Goal: Use online tool/utility: Utilize a website feature to perform a specific function

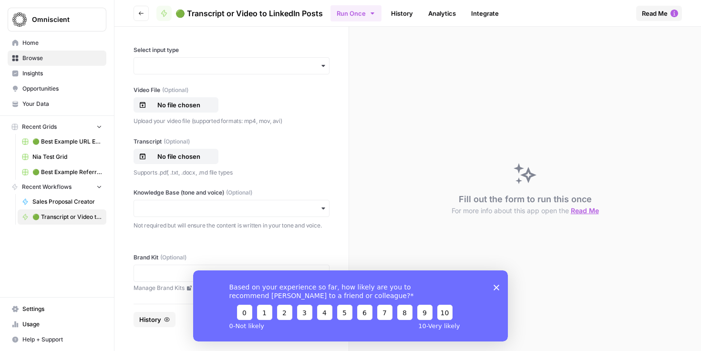
click at [222, 73] on div "button" at bounding box center [231, 65] width 196 height 17
click at [209, 105] on div "Transcript" at bounding box center [231, 110] width 195 height 18
click at [195, 105] on p "No file chosen" at bounding box center [178, 105] width 61 height 10
click at [184, 155] on p "No file chosen" at bounding box center [178, 157] width 61 height 10
click at [497, 287] on polygon "Close survey" at bounding box center [496, 287] width 6 height 6
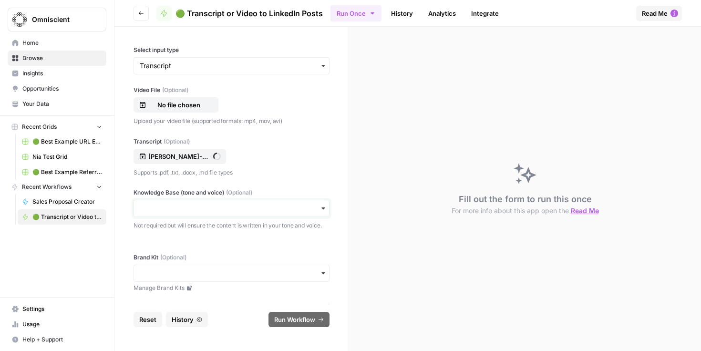
click at [317, 206] on input "Knowledge Base (tone and voice) (Optional)" at bounding box center [232, 209] width 184 height 10
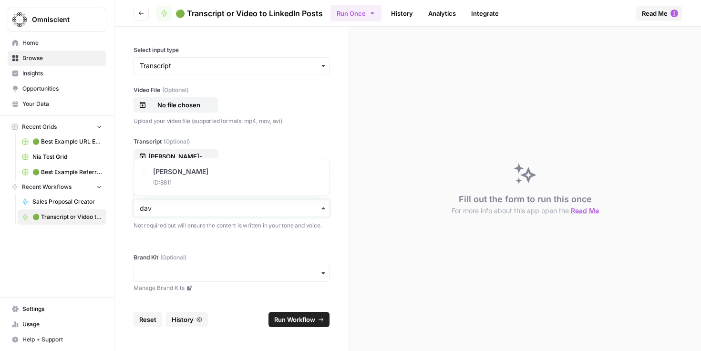
type input "dav"
click at [213, 175] on div "[PERSON_NAME] ID: 8811" at bounding box center [231, 177] width 187 height 29
click at [249, 280] on div "button" at bounding box center [231, 273] width 196 height 17
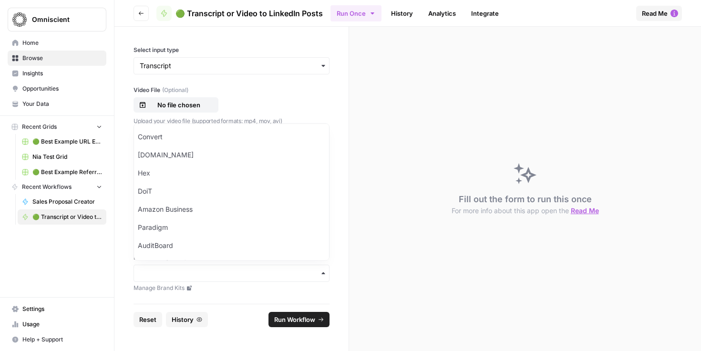
click at [249, 280] on div "button" at bounding box center [231, 273] width 196 height 17
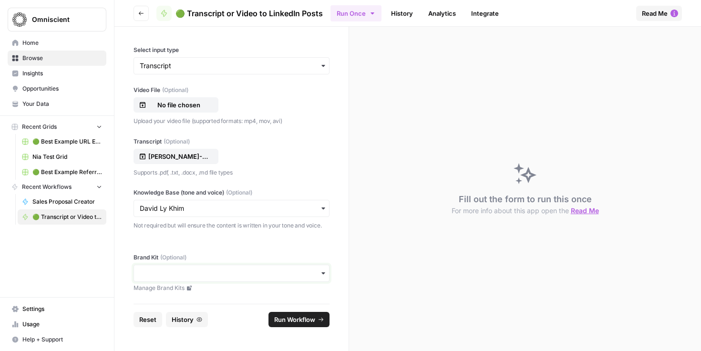
click at [249, 276] on input "Brand Kit (Optional)" at bounding box center [232, 273] width 184 height 10
type input "davi"
click at [250, 246] on div "[PERSON_NAME]" at bounding box center [231, 247] width 195 height 18
click at [318, 315] on button "Run Workflow" at bounding box center [298, 319] width 61 height 15
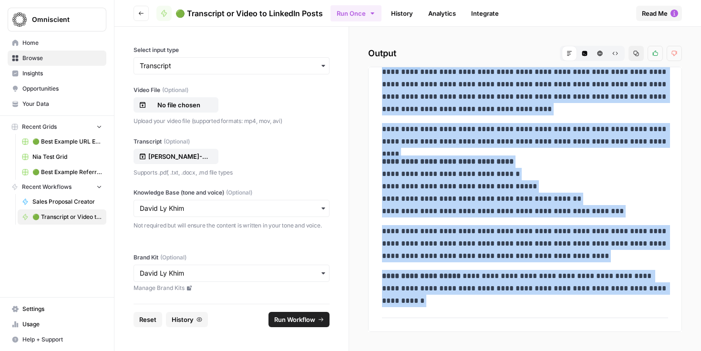
scroll to position [94, 0]
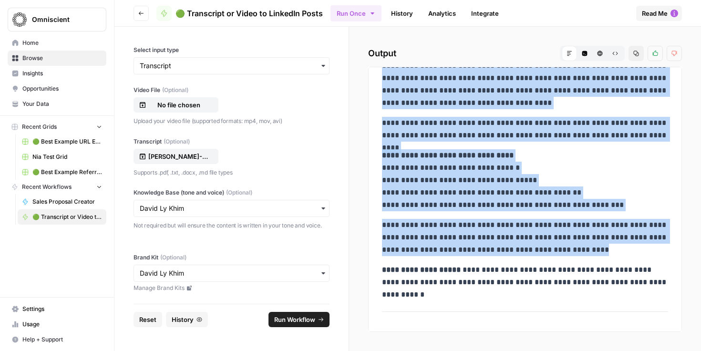
drag, startPoint x: 382, startPoint y: 126, endPoint x: 637, endPoint y: 290, distance: 303.7
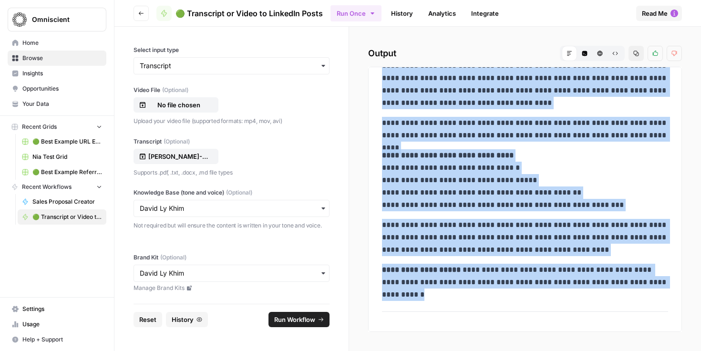
copy div "**********"
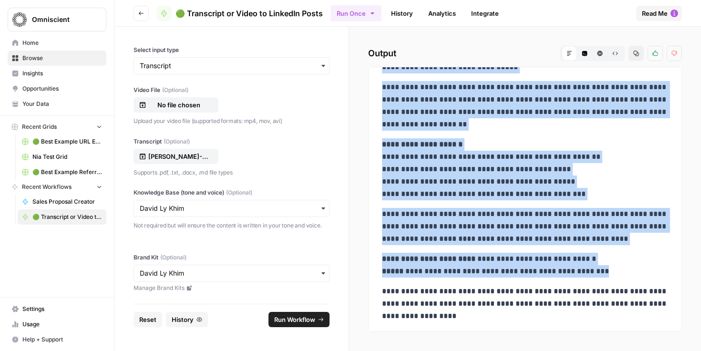
scroll to position [542, 0]
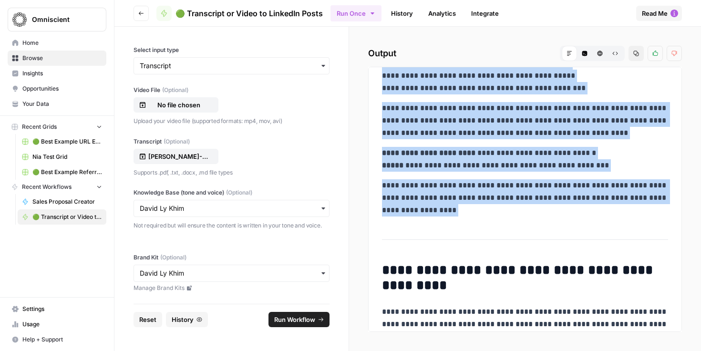
drag, startPoint x: 382, startPoint y: 109, endPoint x: 496, endPoint y: 242, distance: 175.5
copy div "**********"
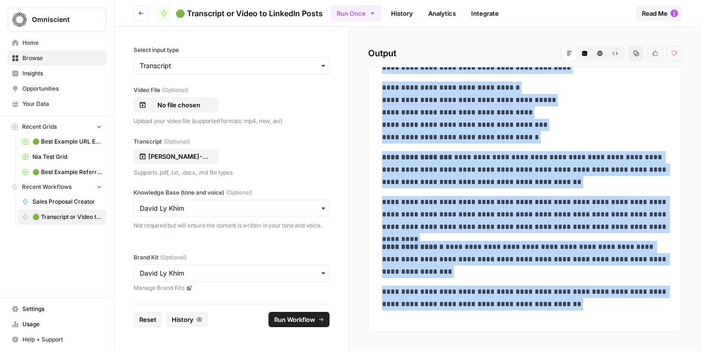
scroll to position [1007, 0]
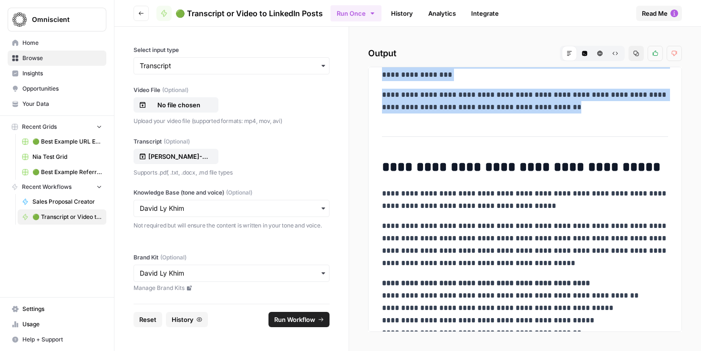
drag, startPoint x: 382, startPoint y: 92, endPoint x: 563, endPoint y: 107, distance: 181.3
copy div "**********"
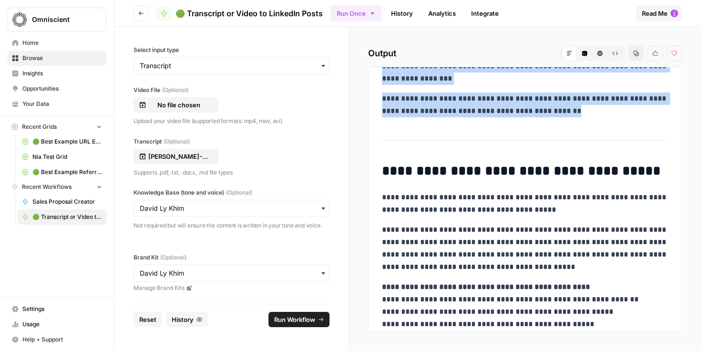
scroll to position [942, 0]
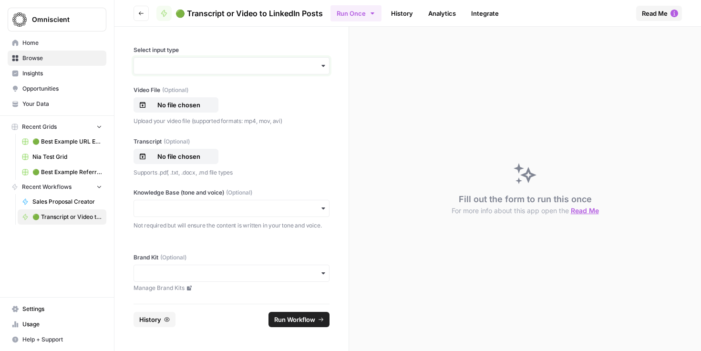
click at [192, 64] on input "Select input type" at bounding box center [232, 66] width 184 height 10
click at [186, 113] on div "Transcript" at bounding box center [231, 110] width 195 height 18
click at [185, 104] on p "No file chosen" at bounding box center [178, 105] width 61 height 10
click at [192, 153] on p "No file chosen" at bounding box center [178, 157] width 61 height 10
click at [257, 207] on input "Knowledge Base (tone and voice) (Optional)" at bounding box center [232, 209] width 184 height 10
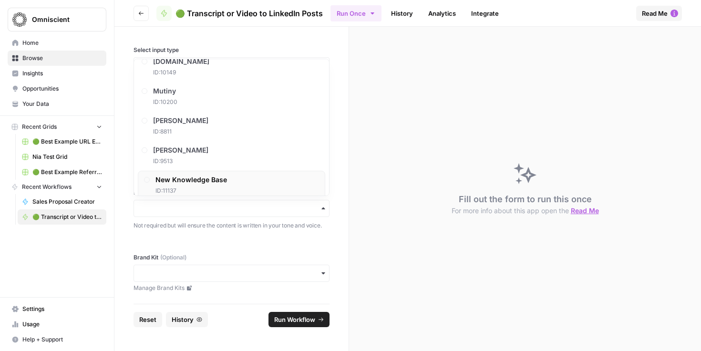
scroll to position [599, 0]
click at [262, 135] on div "[PERSON_NAME] ID: 8811" at bounding box center [231, 129] width 187 height 29
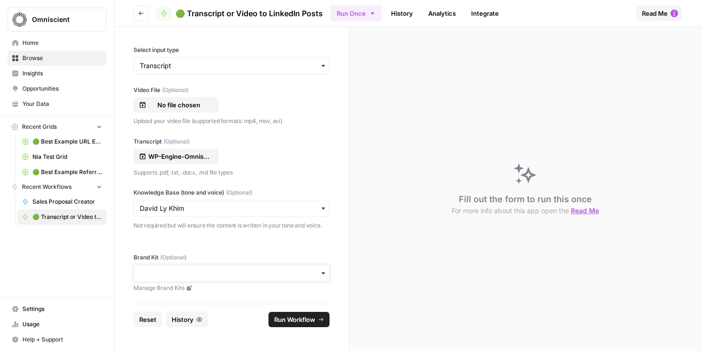
click at [285, 272] on input "Brand Kit (Optional)" at bounding box center [232, 273] width 184 height 10
type input "da"
click at [260, 245] on div "[PERSON_NAME]" at bounding box center [231, 247] width 195 height 18
click at [300, 318] on span "Run Workflow" at bounding box center [294, 320] width 41 height 10
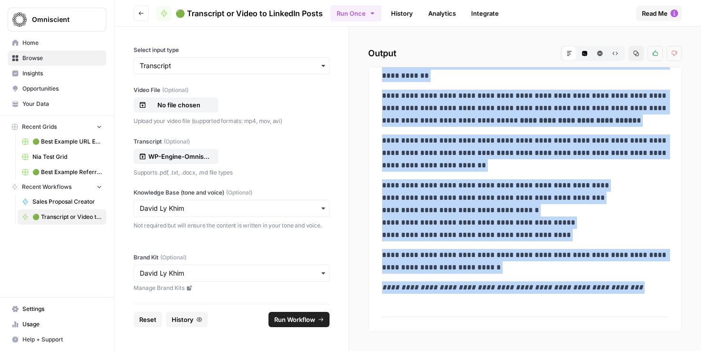
scroll to position [179, 0]
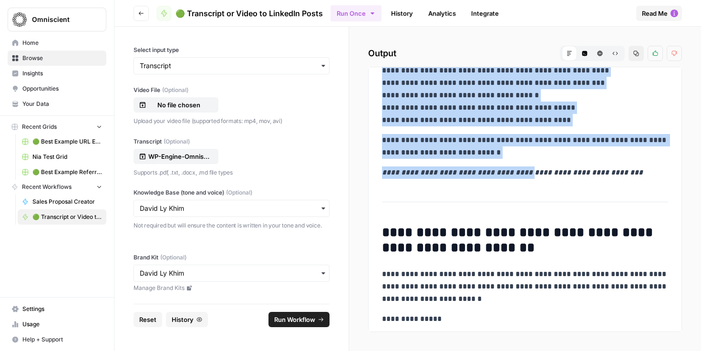
drag, startPoint x: 383, startPoint y: 128, endPoint x: 525, endPoint y: 178, distance: 151.1
click at [525, 178] on p "**********" at bounding box center [525, 172] width 286 height 12
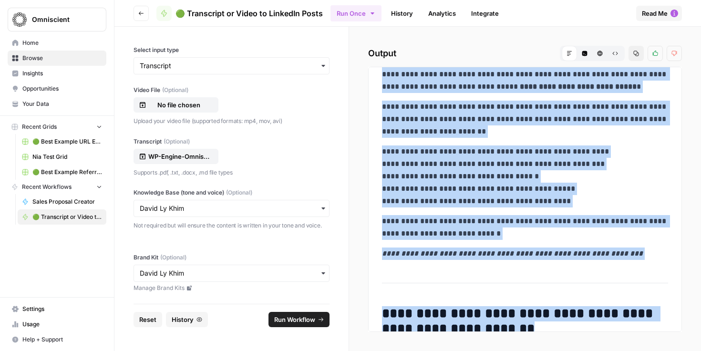
scroll to position [110, 0]
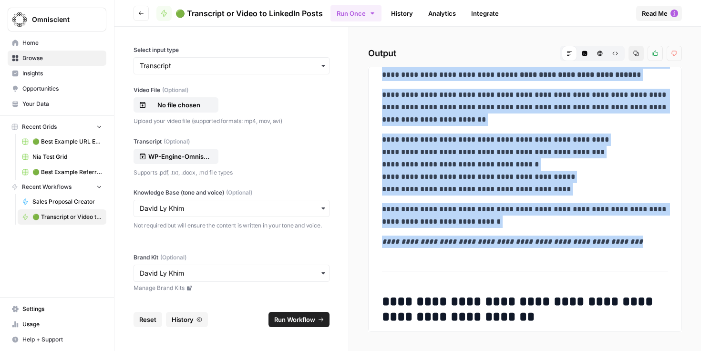
drag, startPoint x: 383, startPoint y: 107, endPoint x: 637, endPoint y: 241, distance: 287.9
copy div "**********"
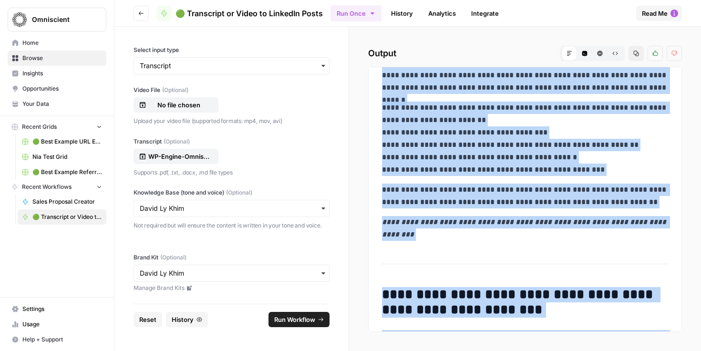
scroll to position [847, 0]
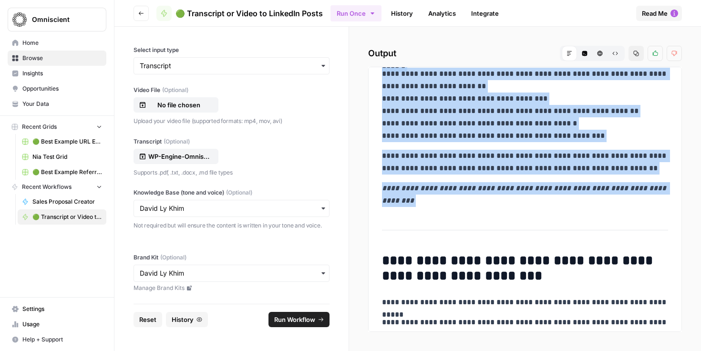
drag, startPoint x: 381, startPoint y: 156, endPoint x: 504, endPoint y: 233, distance: 145.1
click at [505, 233] on div "**********" at bounding box center [525, 57] width 298 height 1659
copy div "**********"
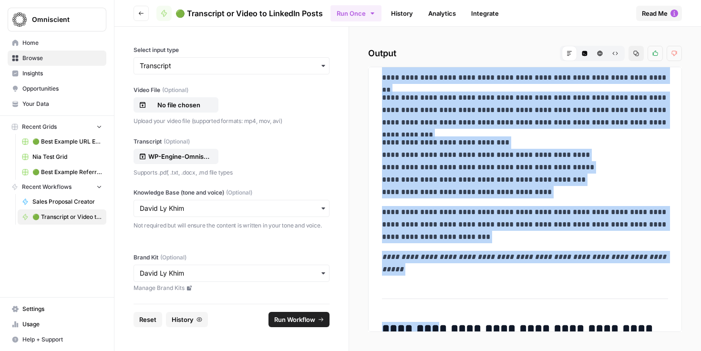
scroll to position [1111, 0]
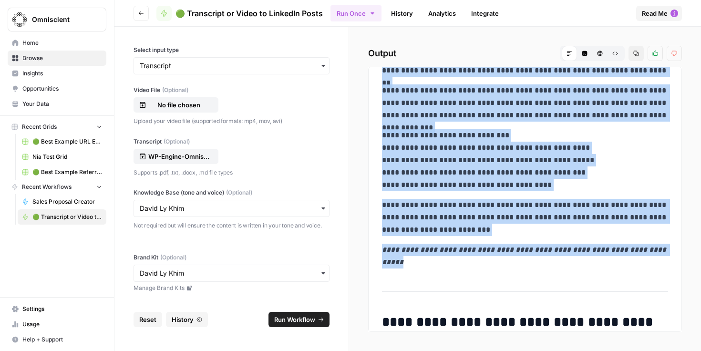
drag, startPoint x: 381, startPoint y: 128, endPoint x: 464, endPoint y: 267, distance: 161.2
copy div "**********"
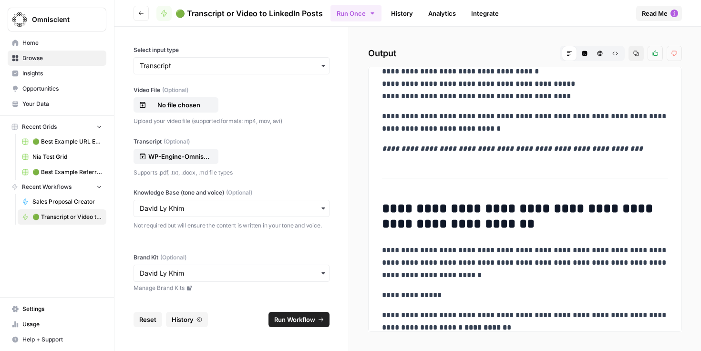
scroll to position [0, 0]
